Goal: Find specific page/section: Find specific page/section

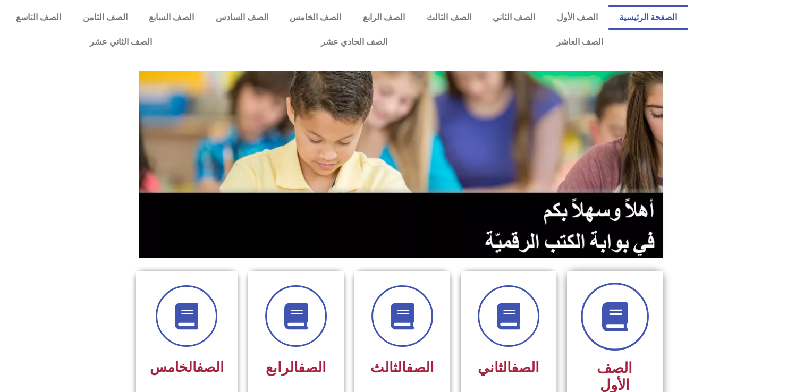
click at [600, 323] on icon at bounding box center [614, 316] width 29 height 29
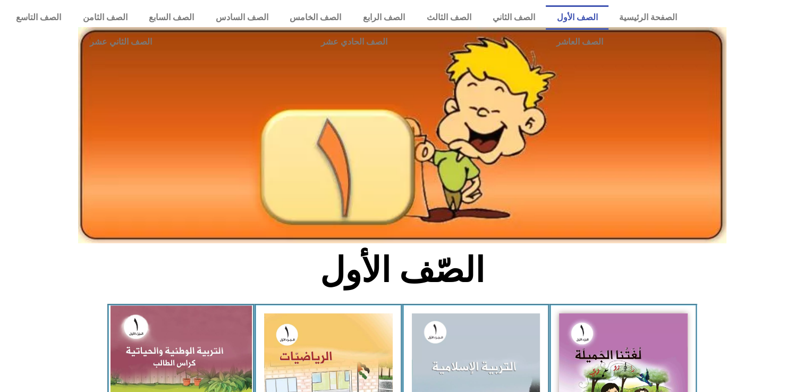
click at [144, 350] on img at bounding box center [180, 392] width 141 height 173
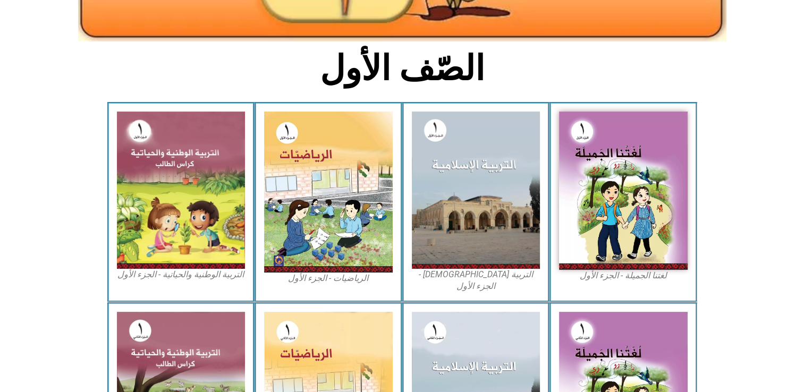
scroll to position [204, 0]
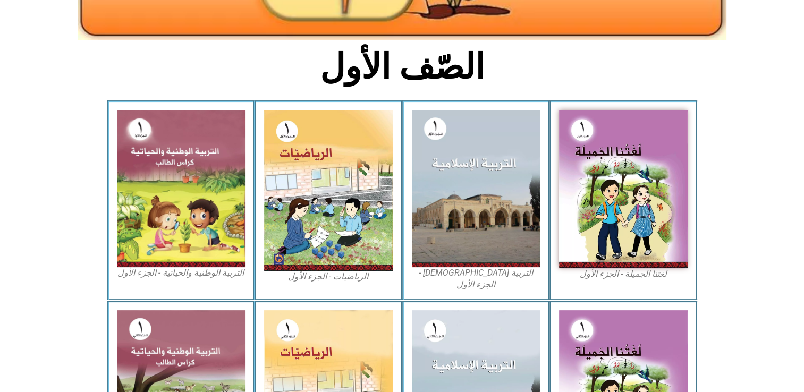
click at [221, 277] on figcaption "التربية الوطنية والحياتية - الجزء الأول​" at bounding box center [181, 273] width 129 height 12
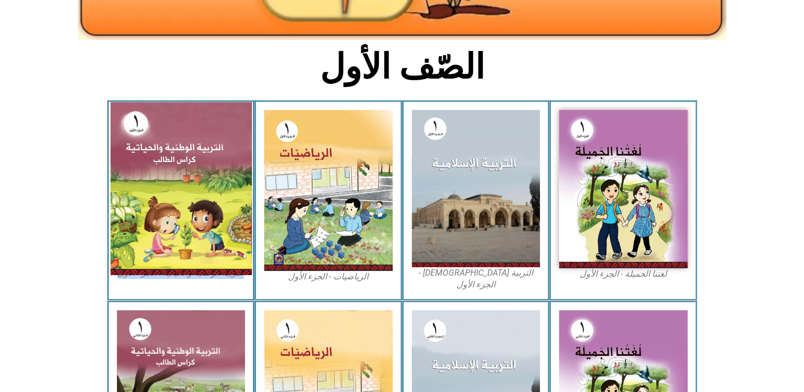
drag, startPoint x: 221, startPoint y: 277, endPoint x: 196, endPoint y: 219, distance: 63.6
click at [196, 219] on img at bounding box center [180, 188] width 141 height 173
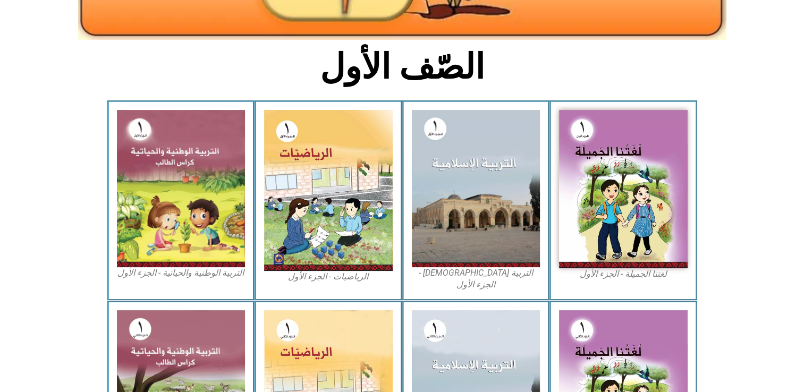
click at [0, 89] on html "الصفحة الرئيسية الصف الأول الصف الثاني الصف الثالث الصف الرابع الصف الخامس الصف…" at bounding box center [402, 149] width 804 height 707
drag, startPoint x: 803, startPoint y: 179, endPoint x: 810, endPoint y: 179, distance: 7.4
click at [804, 179] on html "الصفحة الرئيسية الصف الأول الصف الثاني الصف الثالث الصف الرابع الصف الخامس الصف…" at bounding box center [402, 149] width 804 height 707
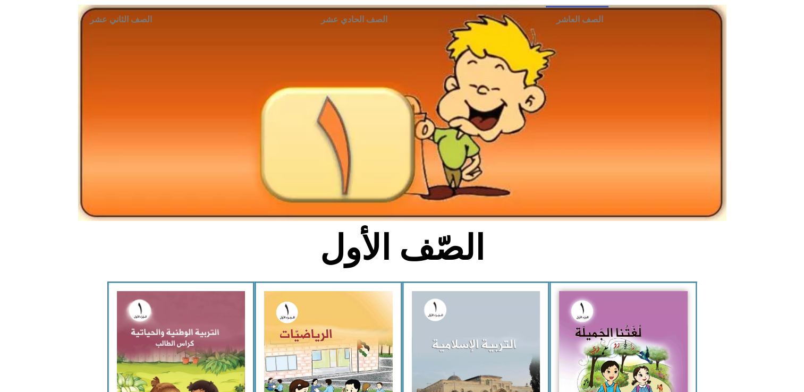
scroll to position [0, 0]
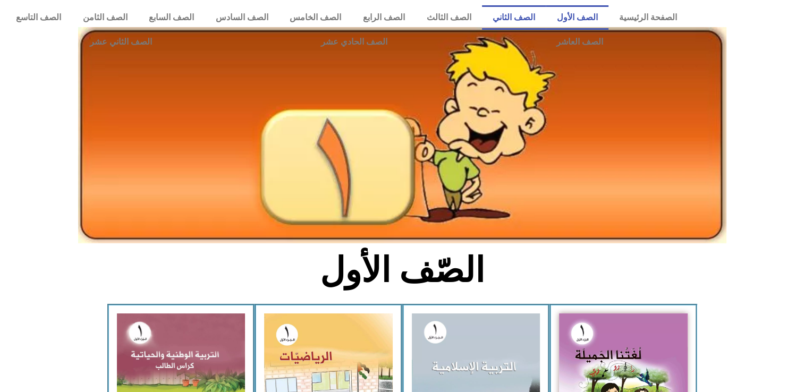
click at [534, 20] on link "الصف الثاني" at bounding box center [514, 17] width 64 height 24
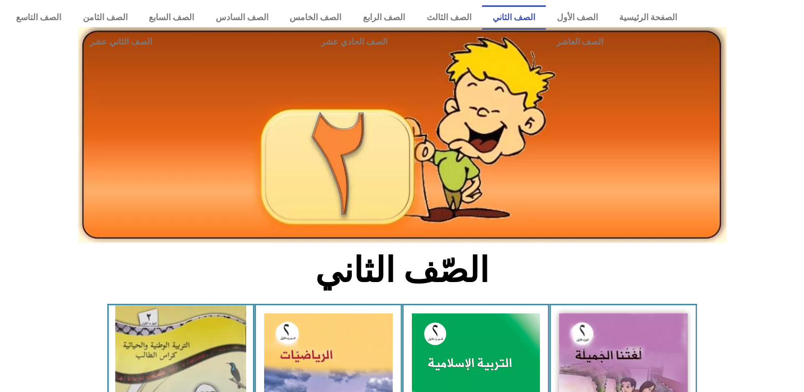
click at [189, 325] on img at bounding box center [180, 393] width 131 height 175
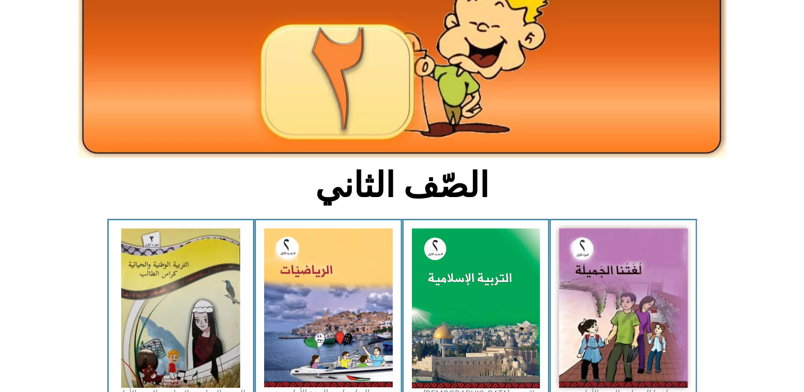
scroll to position [90, 0]
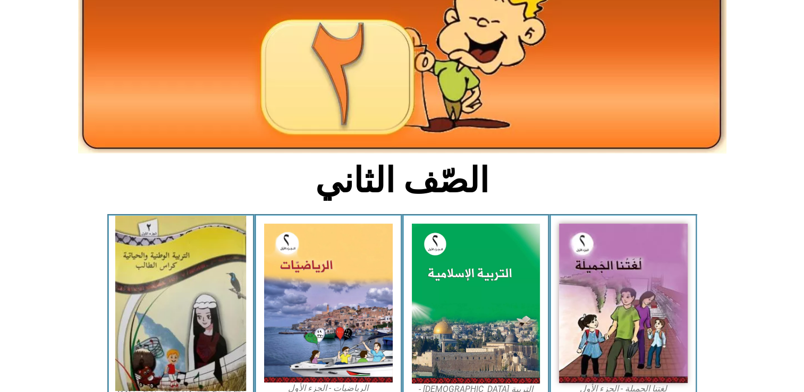
click at [213, 331] on img at bounding box center [180, 303] width 131 height 175
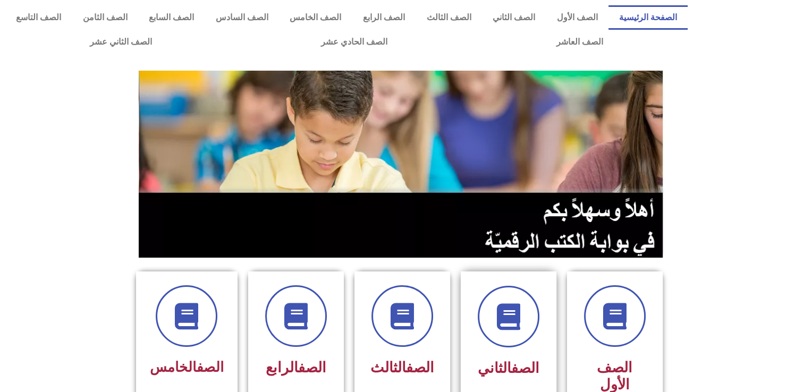
click at [528, 357] on div "الصف الثاني" at bounding box center [508, 369] width 67 height 27
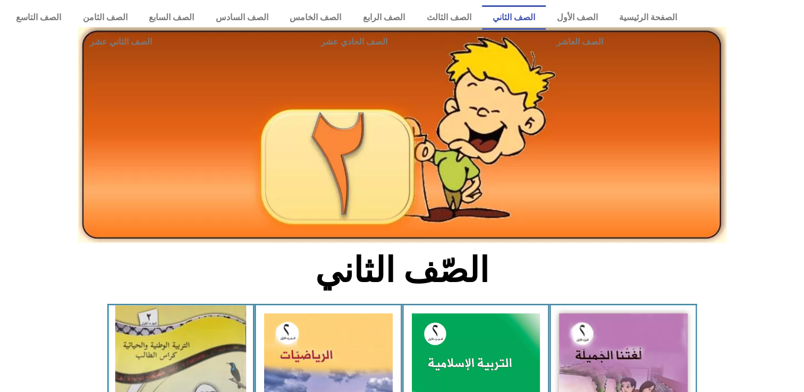
click at [233, 343] on img at bounding box center [180, 393] width 131 height 175
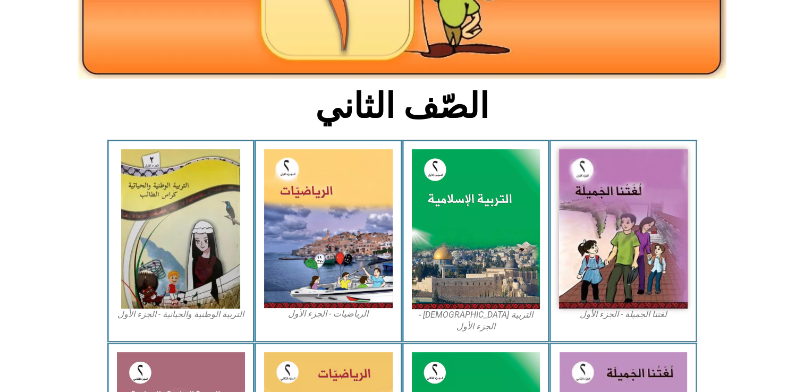
scroll to position [169, 0]
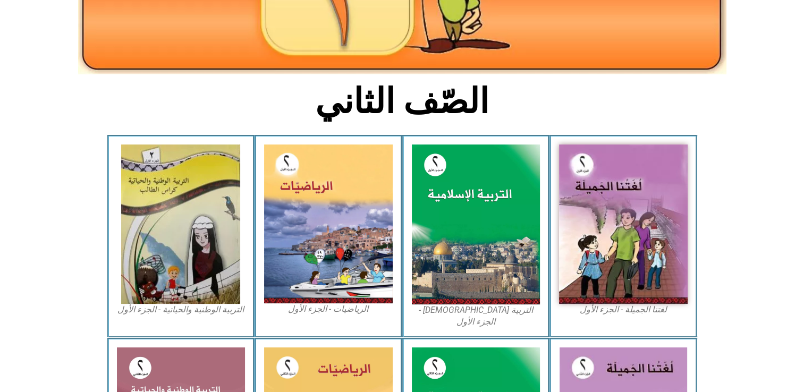
click at [203, 309] on figcaption "التربية الوطنية والحياتية - الجزء الأول​" at bounding box center [181, 310] width 129 height 12
